Goal: Information Seeking & Learning: Learn about a topic

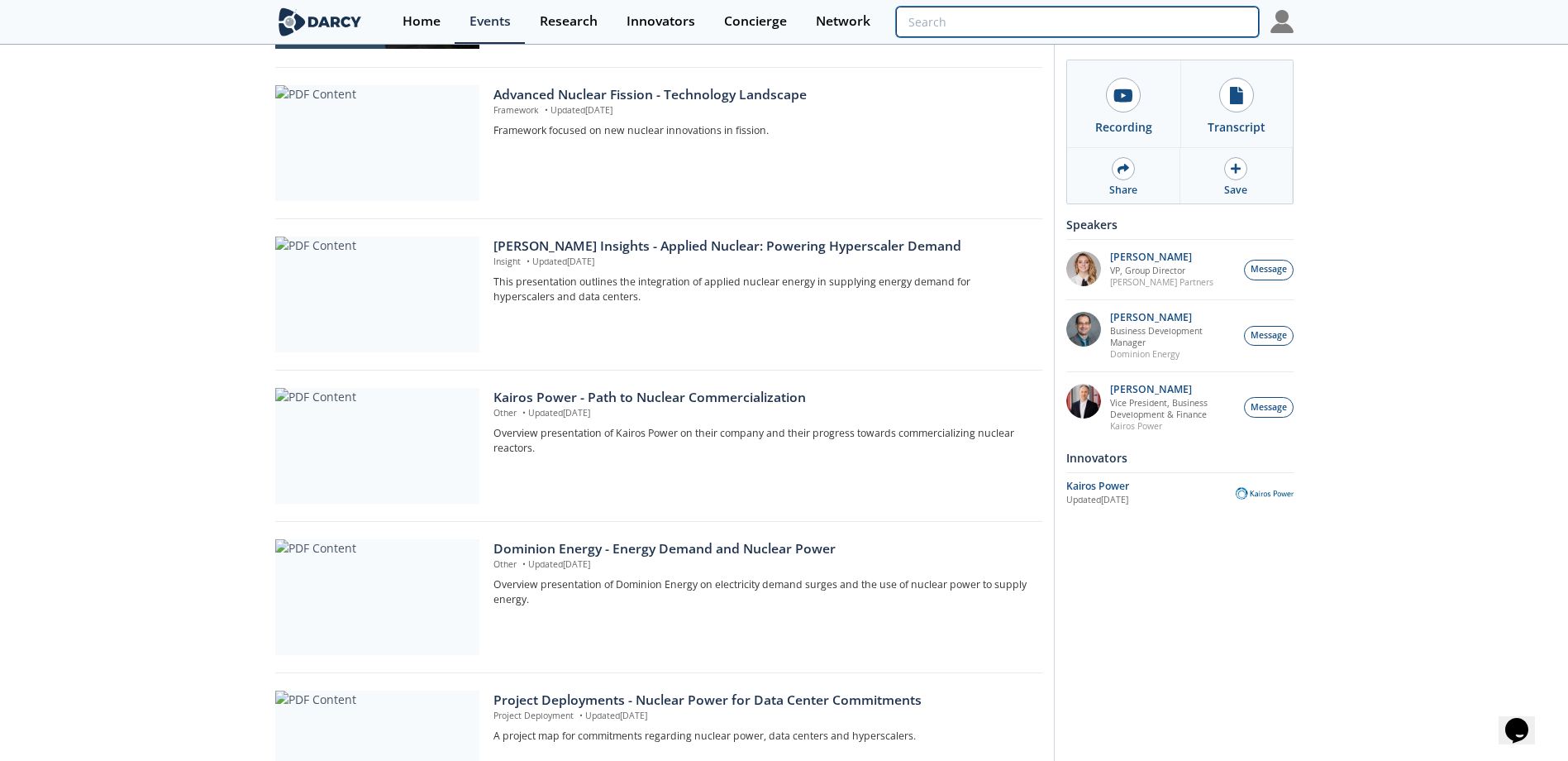
click at [1158, 25] on input "search" at bounding box center [1077, 22] width 362 height 31
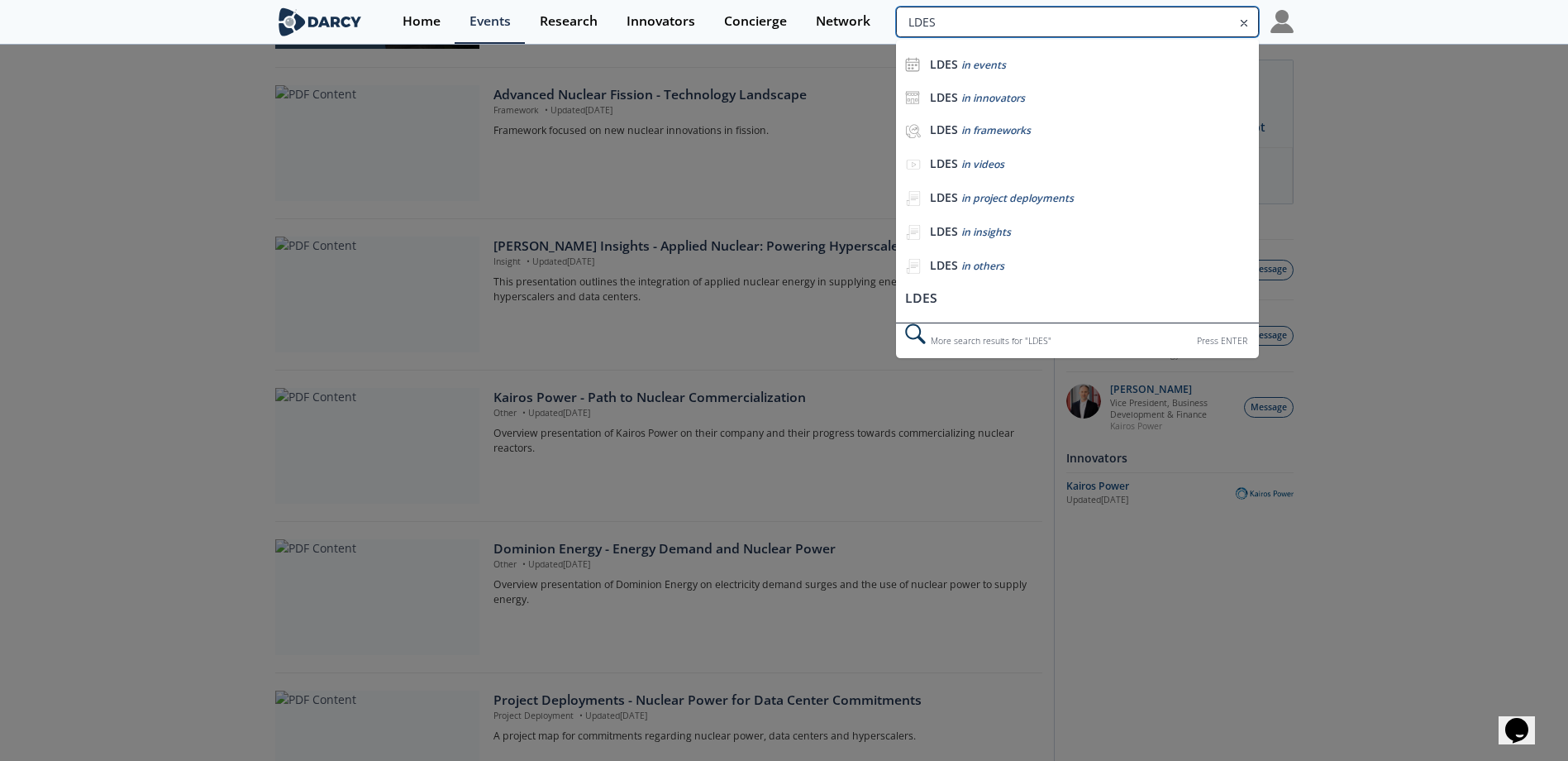
type input "LDES"
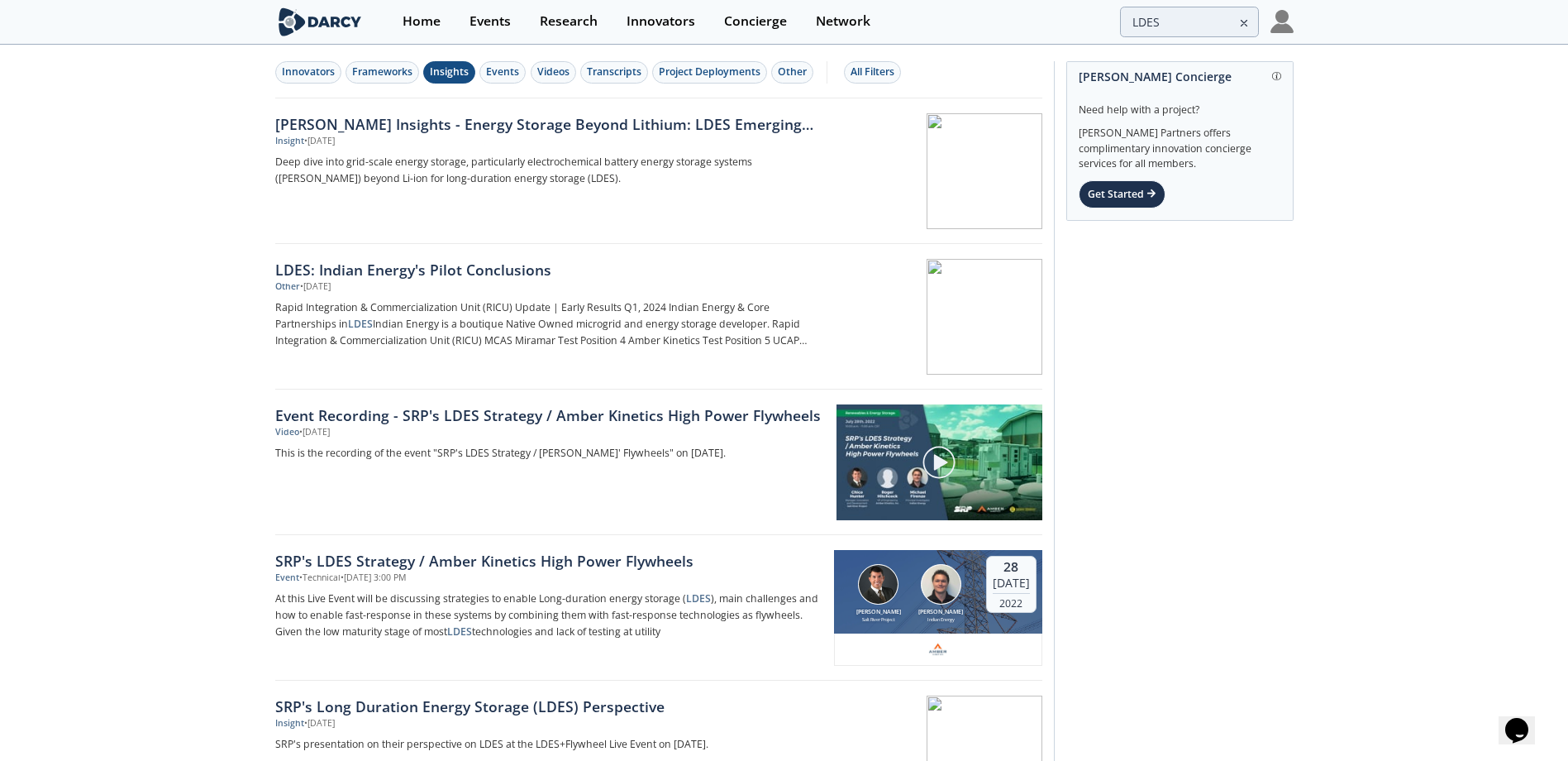
click at [452, 76] on div "Insights" at bounding box center [450, 72] width 39 height 14
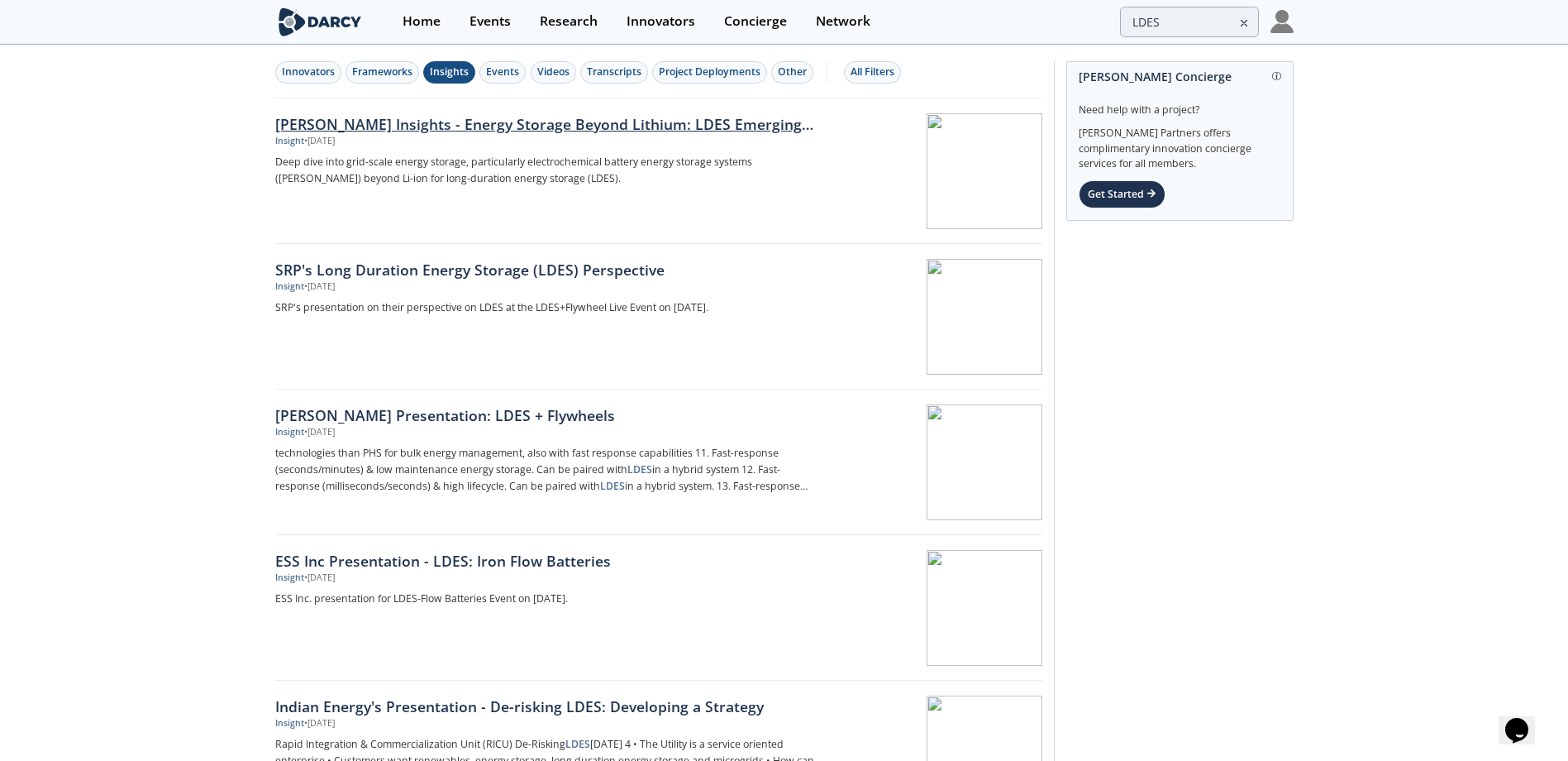
click at [468, 124] on div "[PERSON_NAME] Insights - Energy Storage Beyond Lithium: LDES Emerging Battery C…" at bounding box center [549, 124] width 547 height 21
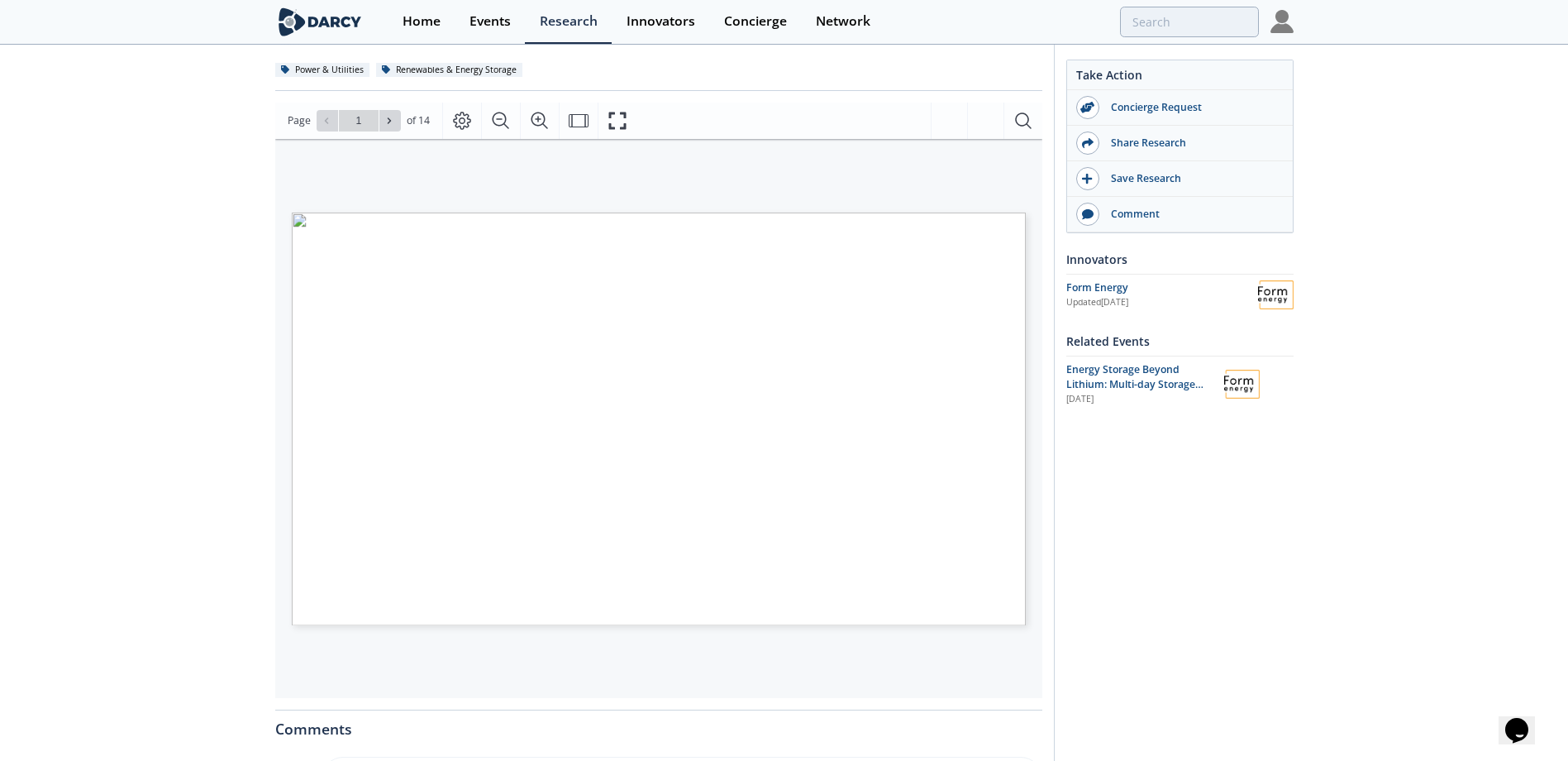
scroll to position [248, 0]
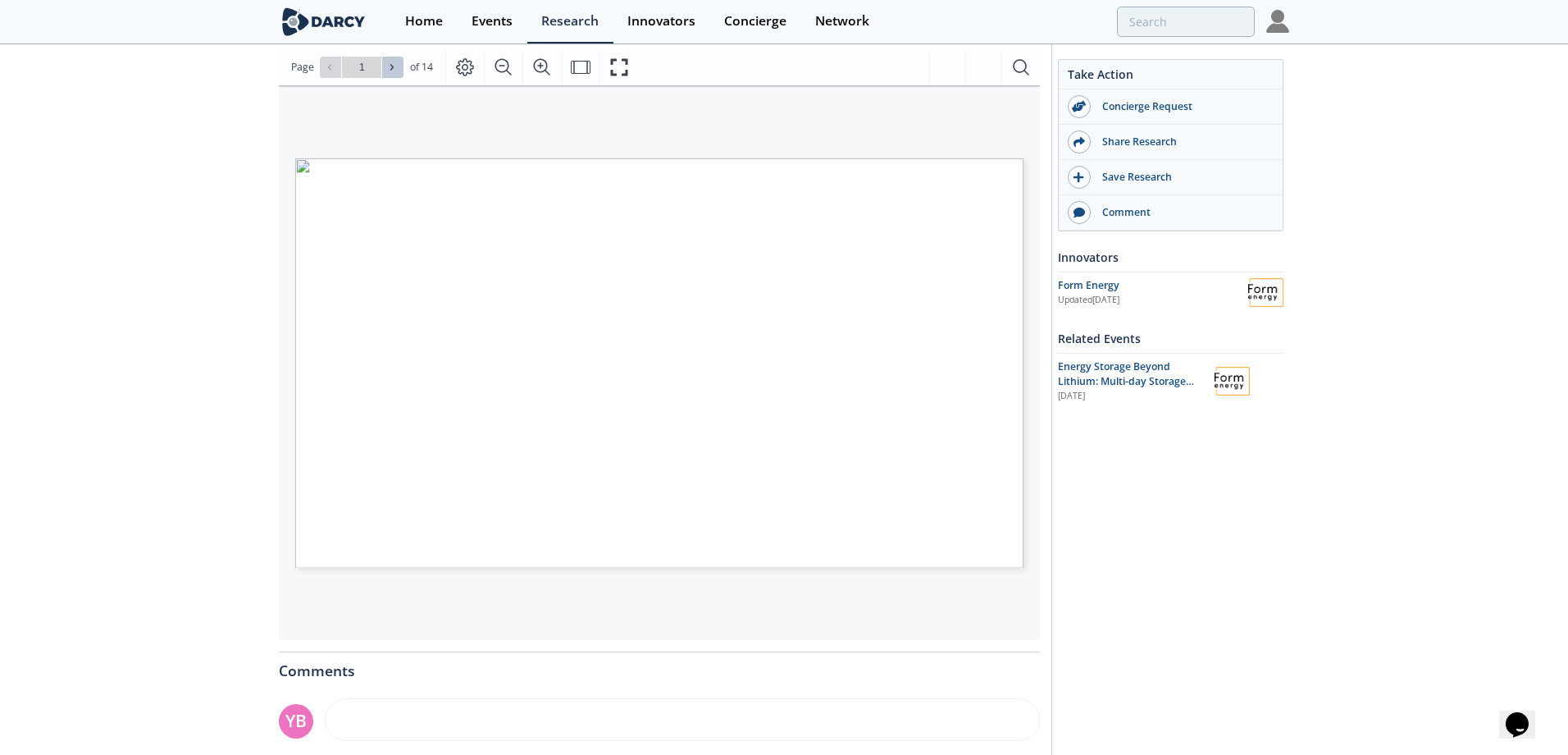
click at [391, 75] on button at bounding box center [392, 67] width 21 height 21
type input "2"
